Goal: Navigation & Orientation: Understand site structure

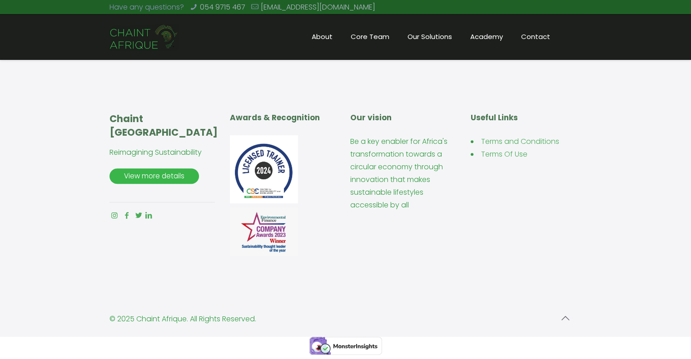
scroll to position [451, 0]
click at [126, 218] on icon at bounding box center [126, 215] width 10 height 10
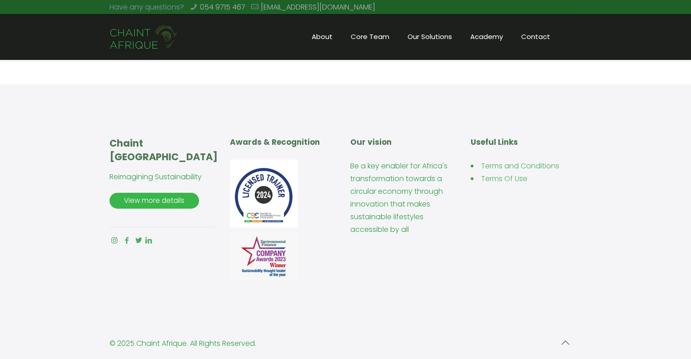
scroll to position [2127, 0]
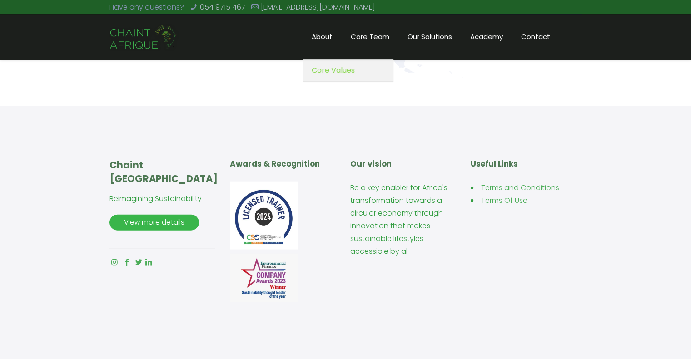
click at [330, 40] on span "About" at bounding box center [321, 37] width 39 height 14
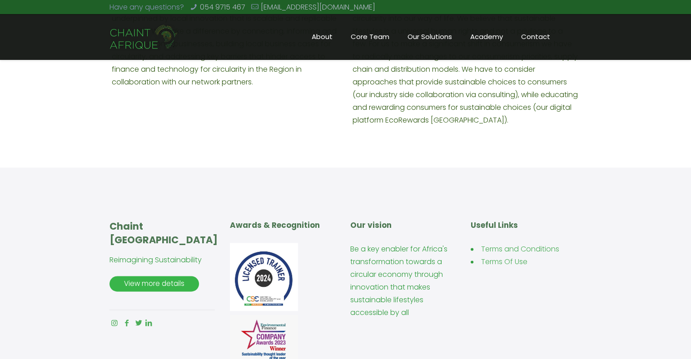
scroll to position [1224, 0]
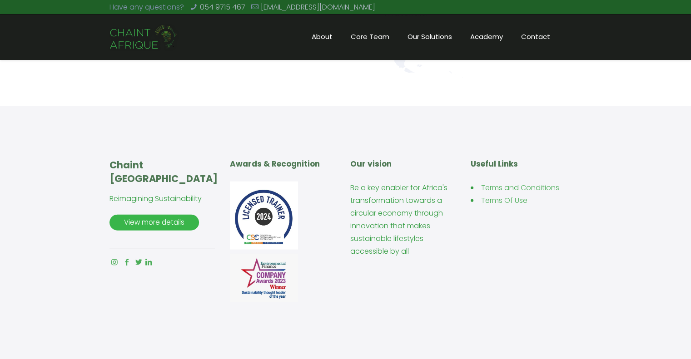
scroll to position [2173, 0]
